Goal: Task Accomplishment & Management: Use online tool/utility

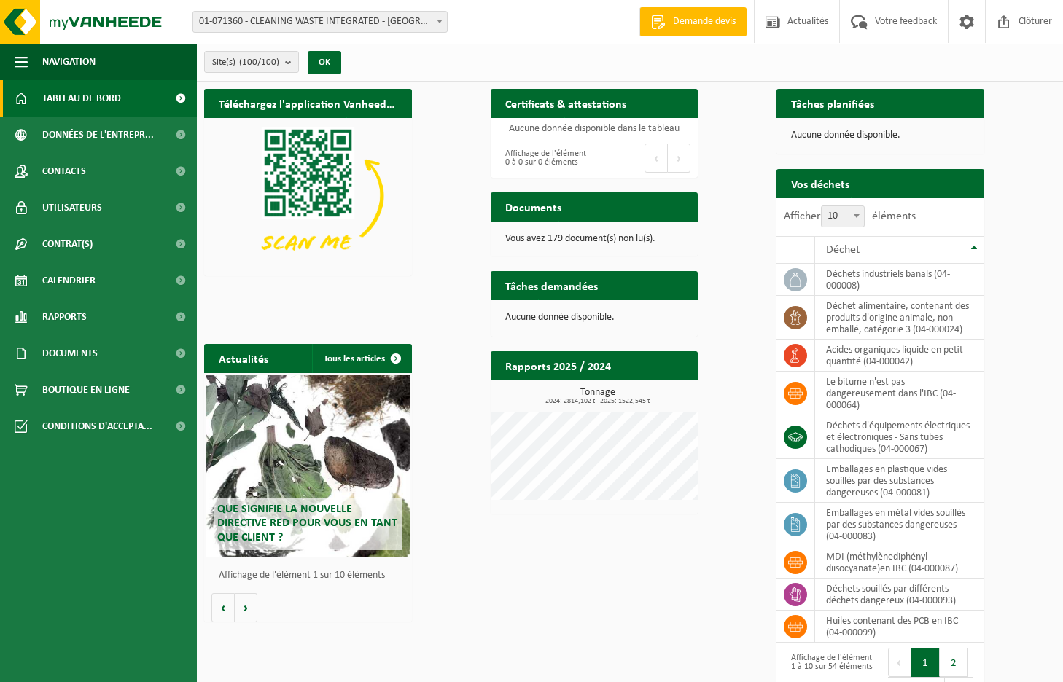
click at [366, 17] on span "01-071360 - CLEANING WASTE INTEGRATED - [GEOGRAPHIC_DATA][PERSON_NAME]" at bounding box center [320, 22] width 254 height 20
type input "milcamps"
select select "92551"
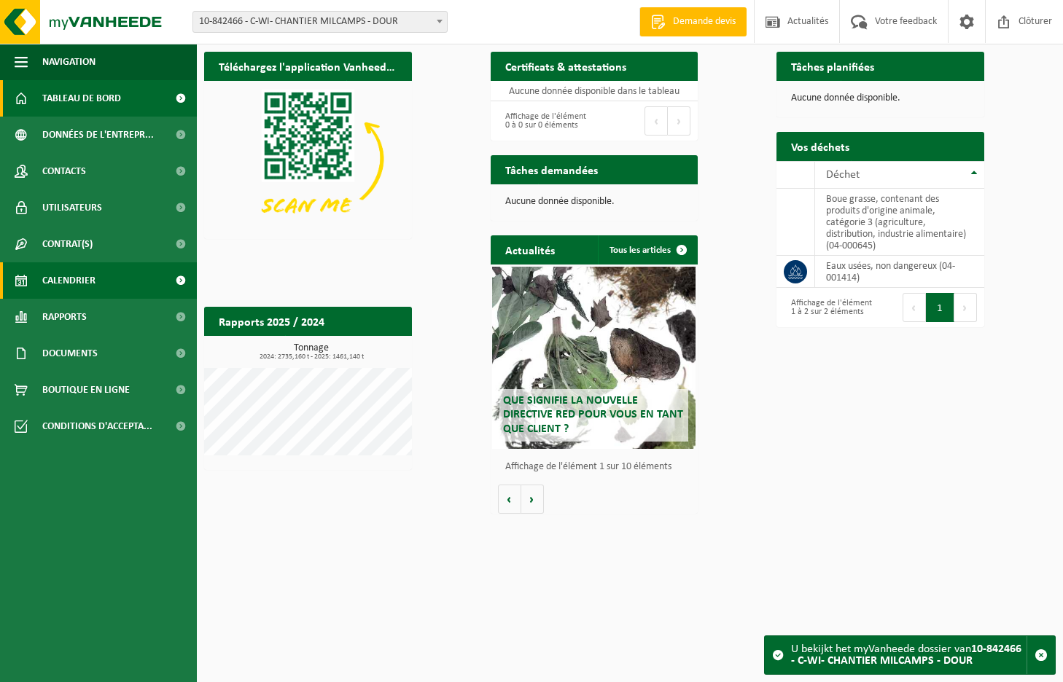
click at [109, 276] on link "Calendrier" at bounding box center [98, 280] width 197 height 36
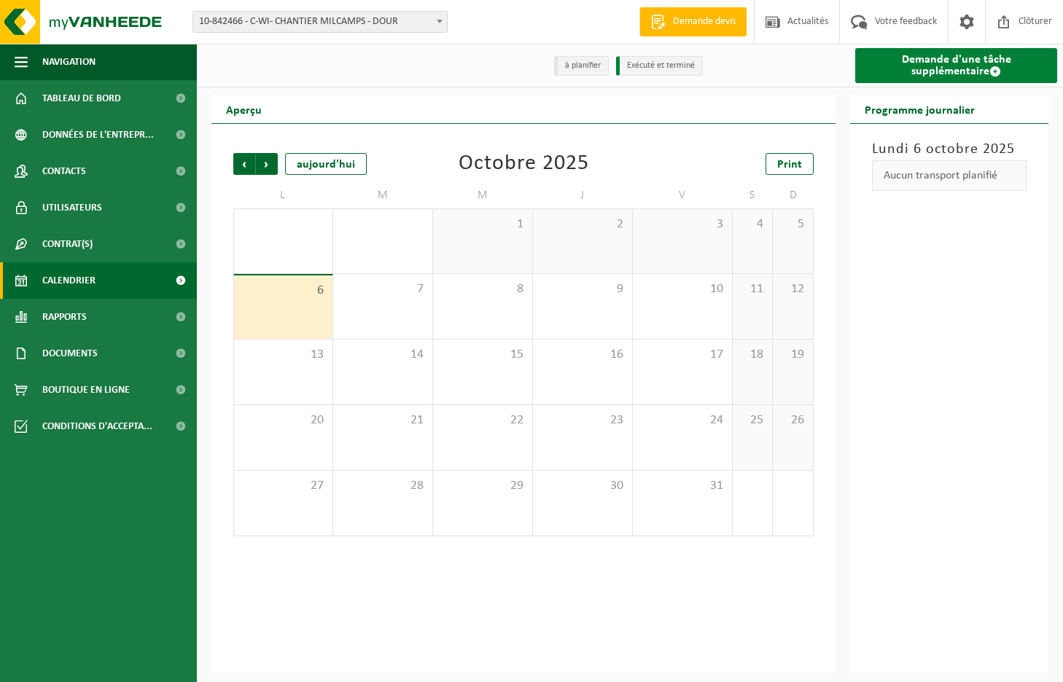
click at [958, 69] on link "Demande d'une tâche supplémentaire" at bounding box center [956, 65] width 202 height 35
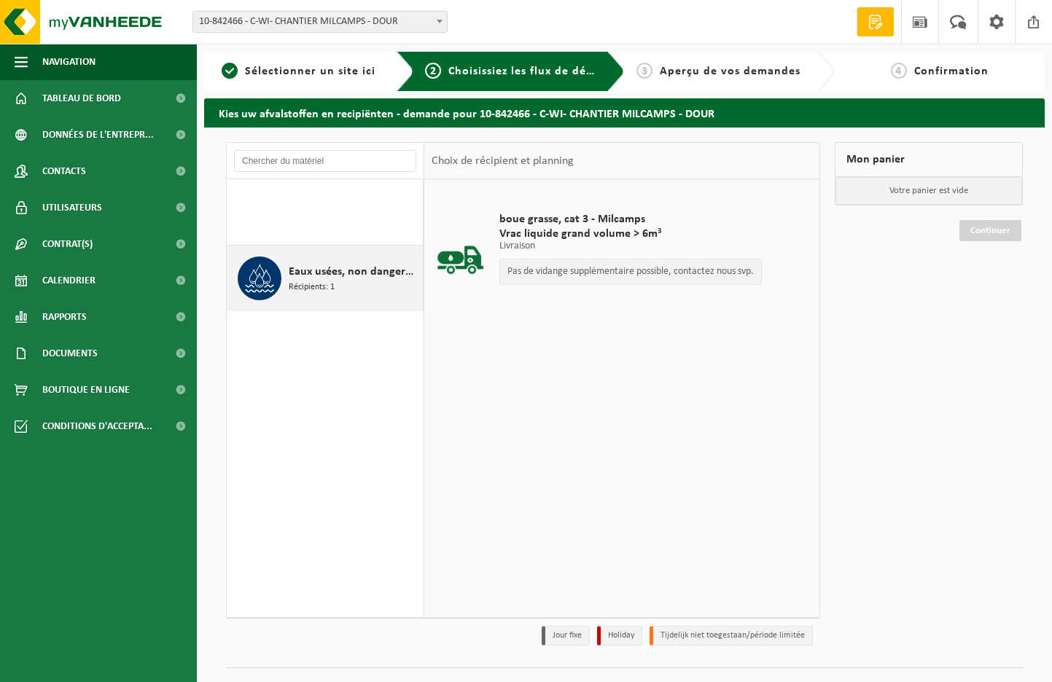
click at [387, 275] on span "Eaux usées, non dangereux" at bounding box center [354, 271] width 130 height 17
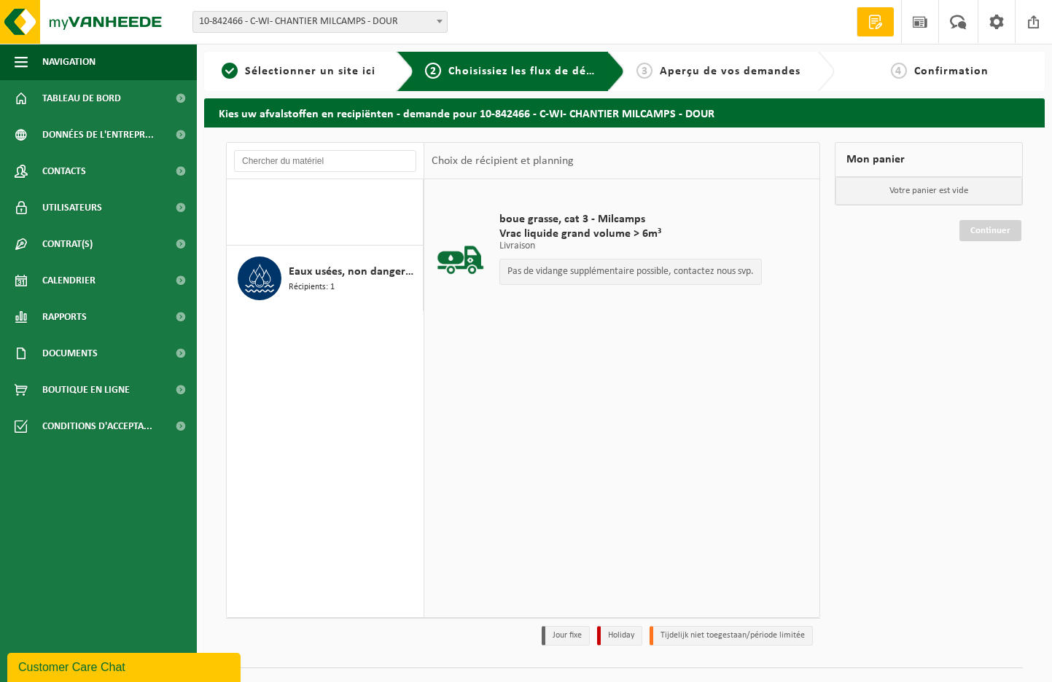
click at [308, 24] on span "10-842466 - C-WI- CHANTIER MILCAMPS - DOUR" at bounding box center [320, 22] width 254 height 20
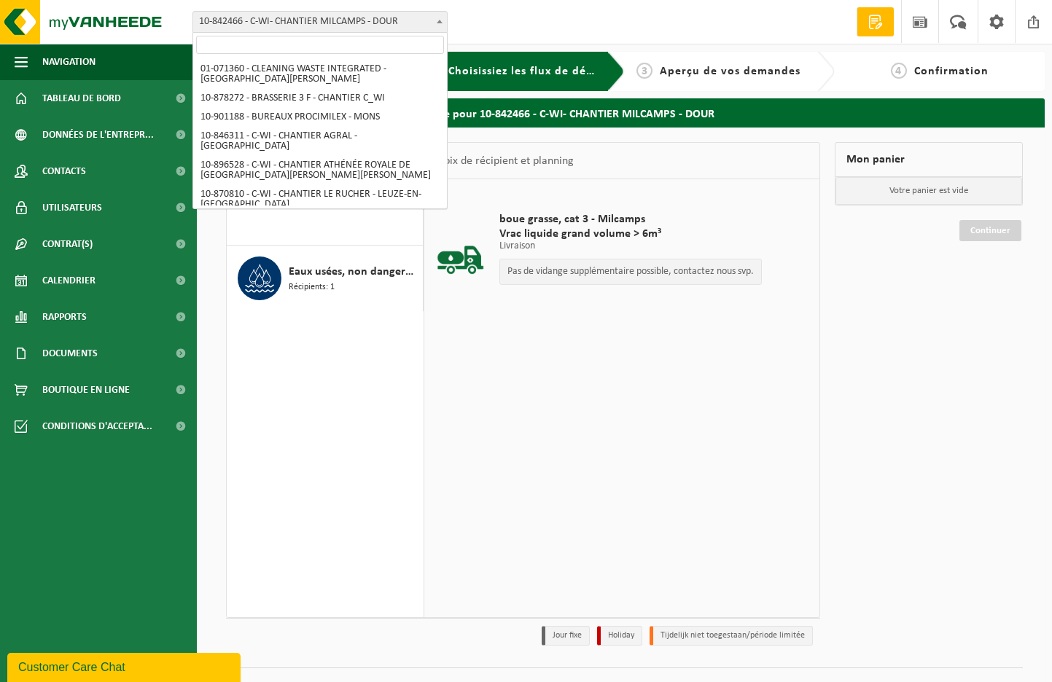
scroll to position [136, 0]
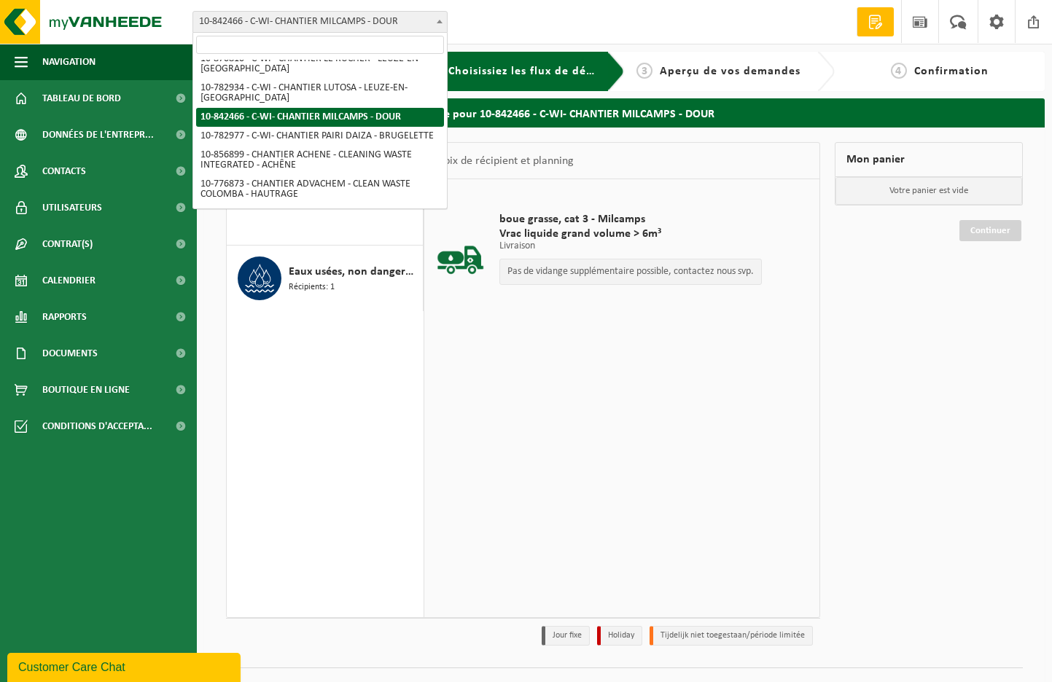
click at [266, 50] on input "search" at bounding box center [320, 45] width 248 height 18
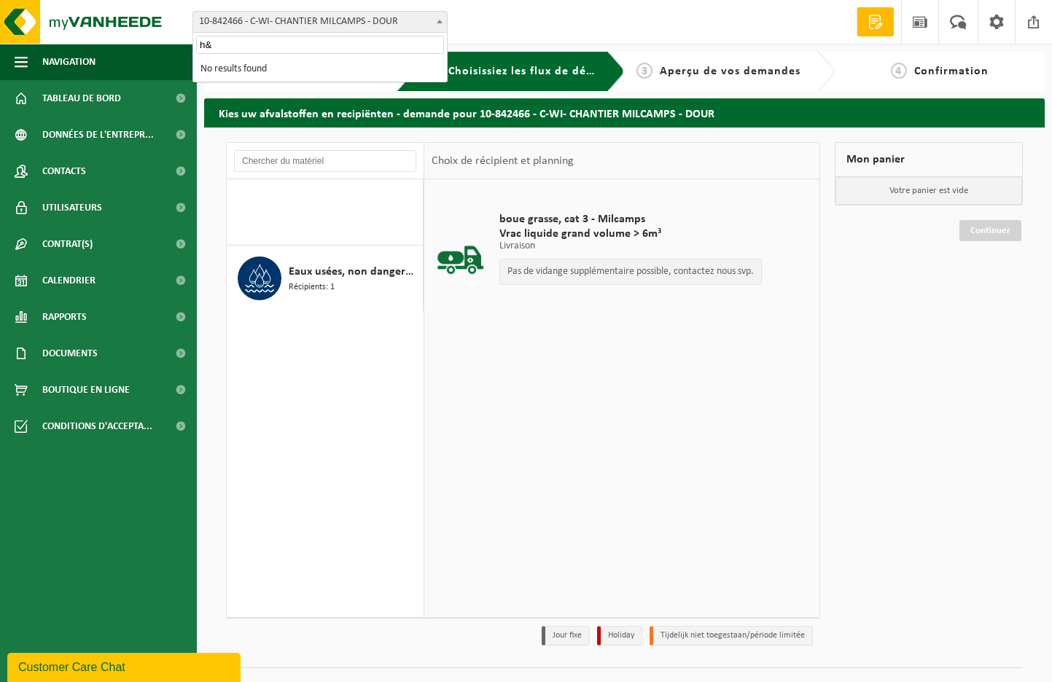
scroll to position [0, 0]
type input "h"
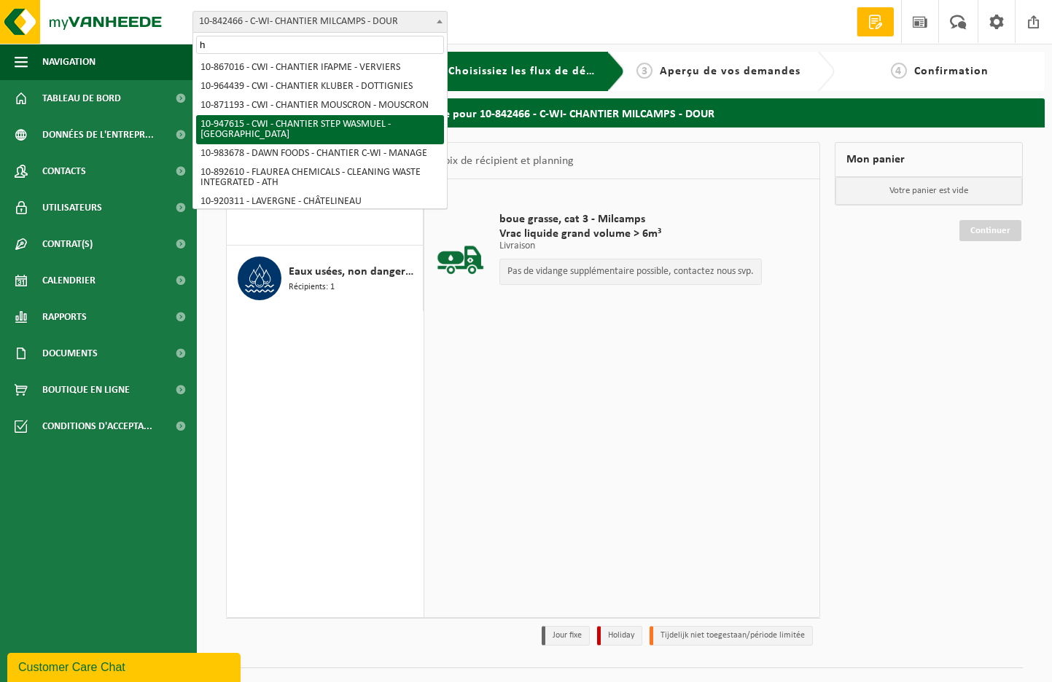
scroll to position [2523, 0]
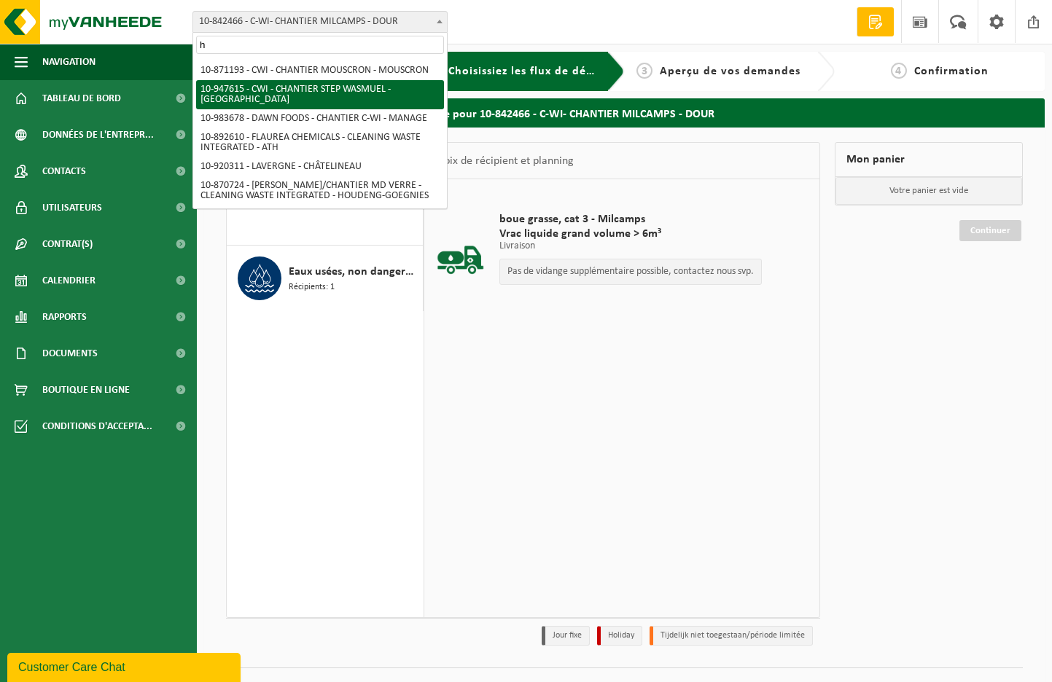
click at [234, 41] on input "h" at bounding box center [320, 45] width 248 height 18
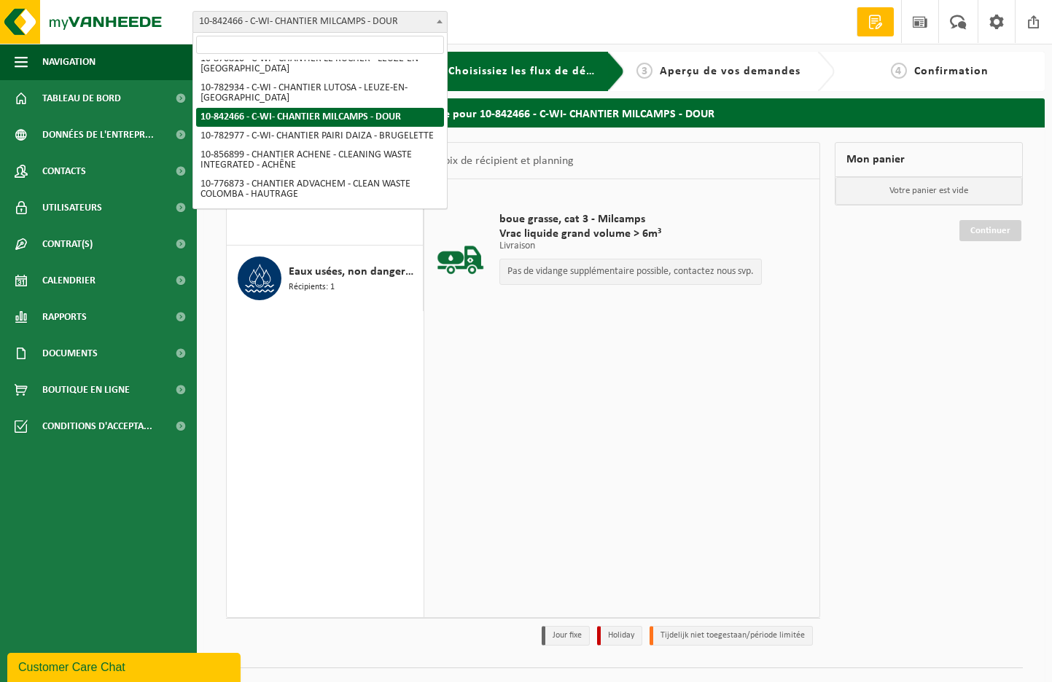
type input "H"
click at [233, 47] on input "search" at bounding box center [320, 45] width 248 height 18
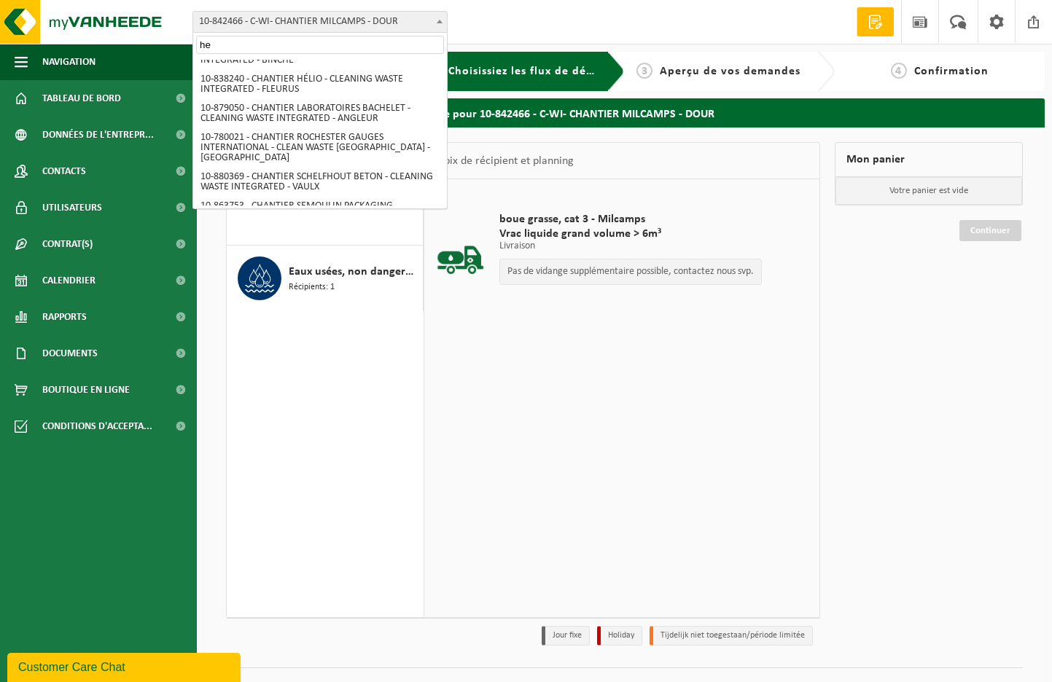
scroll to position [0, 0]
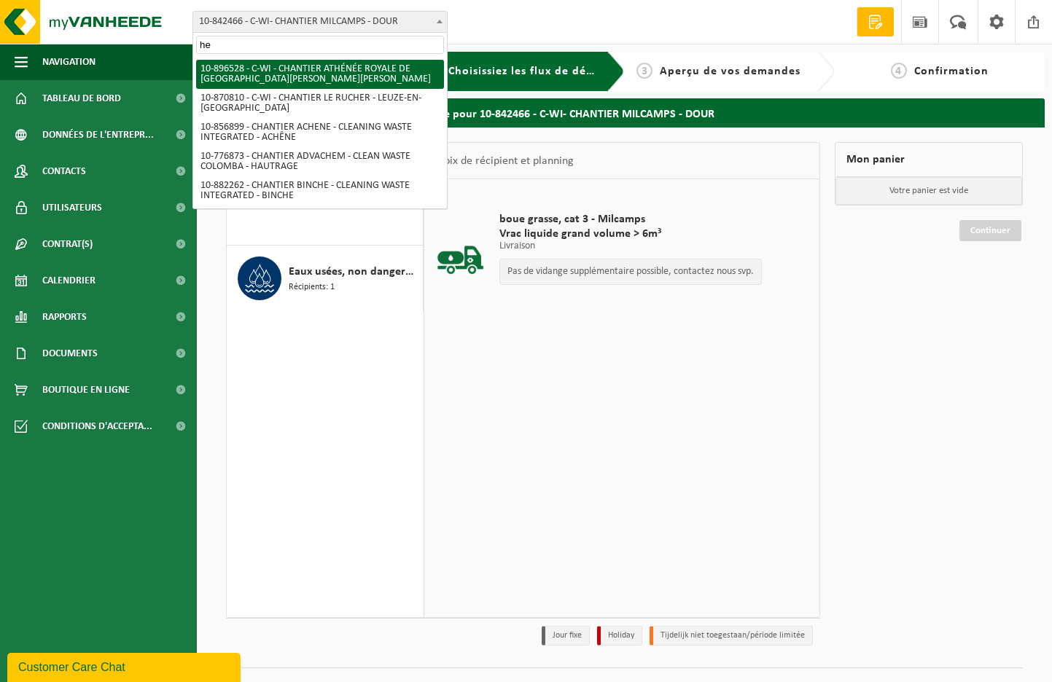
type input "h"
type input "m"
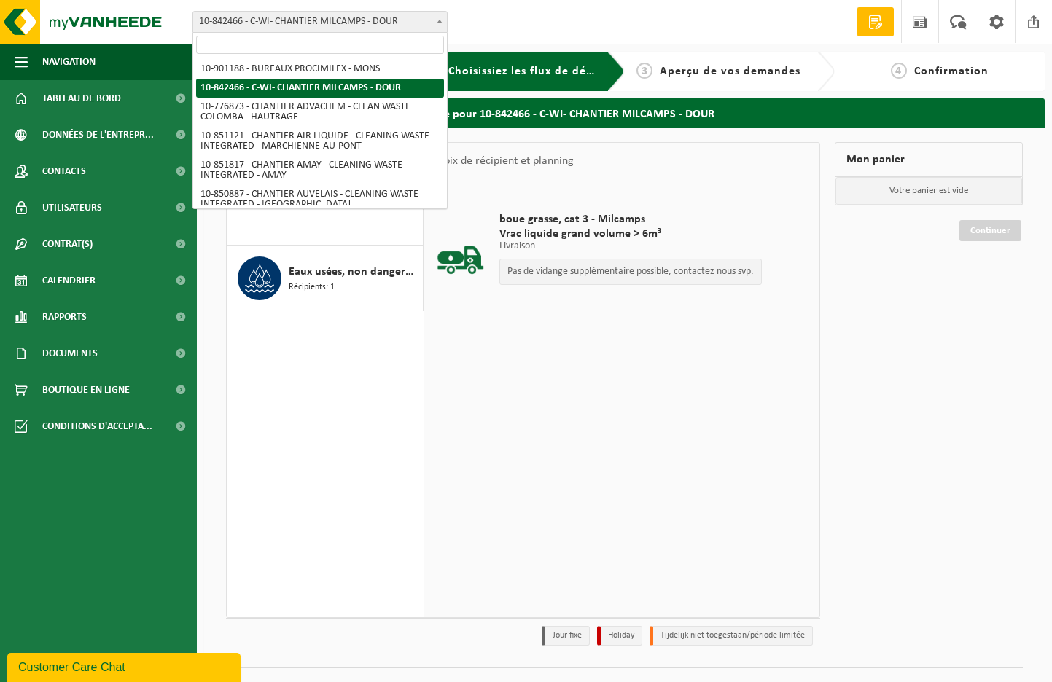
scroll to position [136, 0]
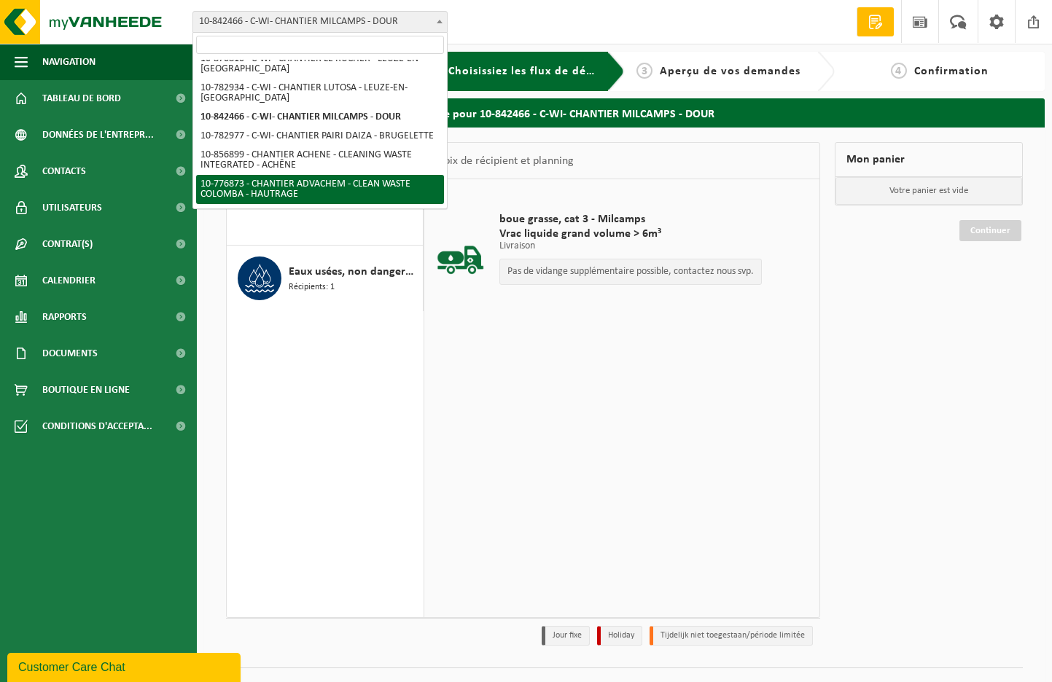
drag, startPoint x: 586, startPoint y: 429, endPoint x: 576, endPoint y: 425, distance: 10.8
click at [587, 429] on div "boue grasse, cat 3 - Milcamps Vrac liquide grand volume > 6m³ Livraison Livrais…" at bounding box center [621, 397] width 395 height 437
